Goal: Information Seeking & Learning: Learn about a topic

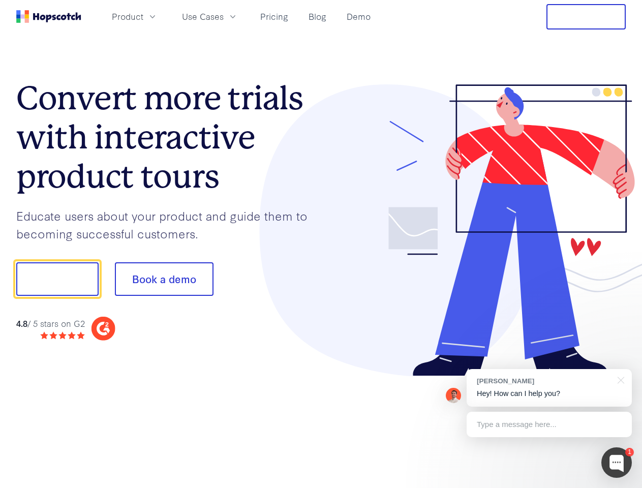
click at [321, 244] on div at bounding box center [473, 230] width 305 height 292
click at [143, 16] on span "Product" at bounding box center [128, 16] width 32 height 13
click at [224, 16] on span "Use Cases" at bounding box center [203, 16] width 42 height 13
click at [586, 17] on button "Free Trial" at bounding box center [586, 16] width 79 height 25
click at [57, 279] on button "Show me!" at bounding box center [57, 279] width 82 height 34
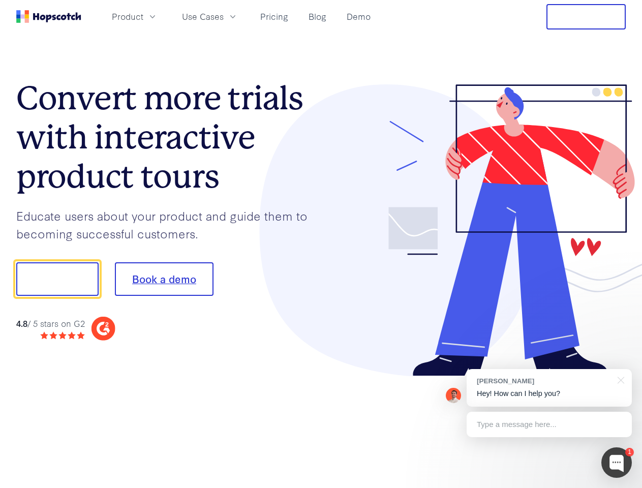
click at [164, 279] on button "Book a demo" at bounding box center [164, 279] width 99 height 34
click at [617, 463] on div at bounding box center [616, 462] width 31 height 31
click at [549, 388] on div "[PERSON_NAME] Hey! How can I help you?" at bounding box center [549, 388] width 165 height 38
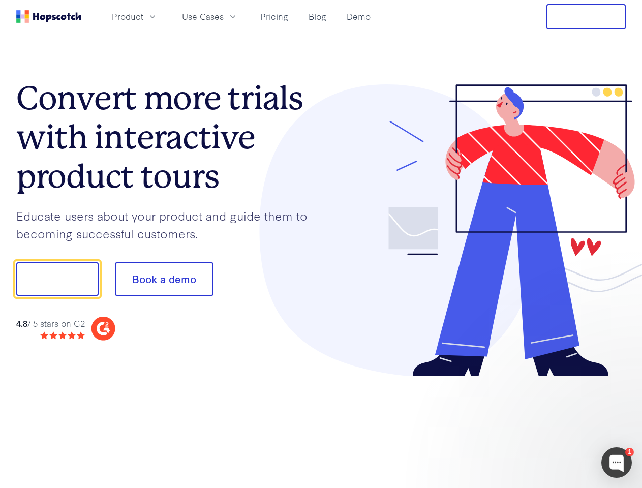
click at [619, 379] on div at bounding box center [536, 346] width 191 height 203
click at [549, 425] on div at bounding box center [536, 346] width 191 height 203
